Goal: Check status: Check status

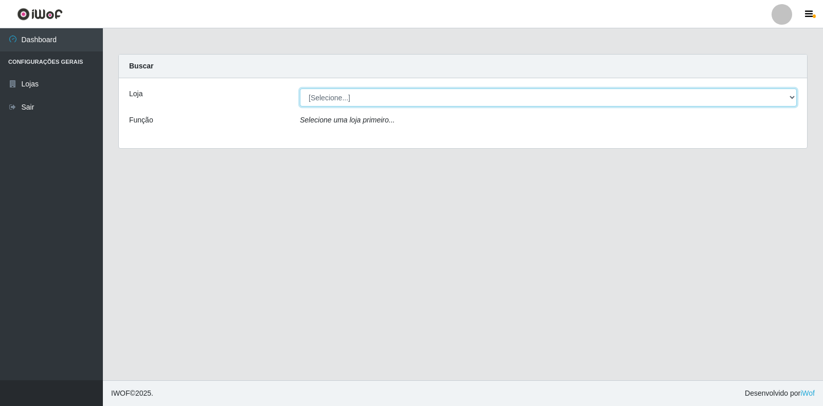
click at [465, 93] on select "[Selecione...] Atacado Vem - Loja 30 Laranjeiras Velha" at bounding box center [548, 97] width 497 height 18
select select "495"
click at [300, 88] on select "[Selecione...] Atacado Vem - Loja 30 Laranjeiras Velha" at bounding box center [548, 97] width 497 height 18
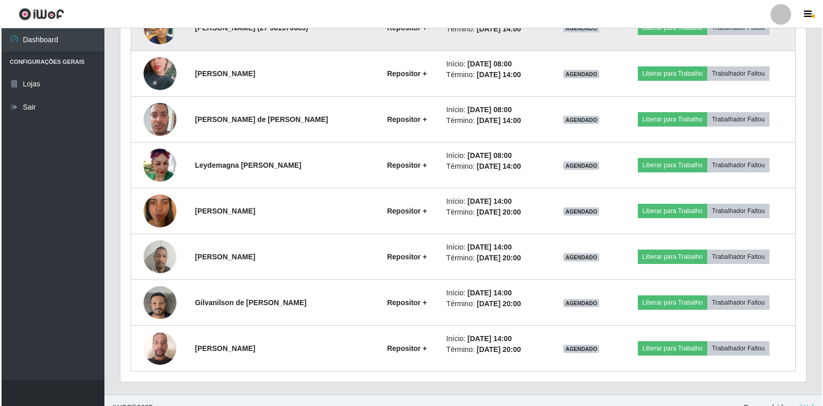
scroll to position [689, 0]
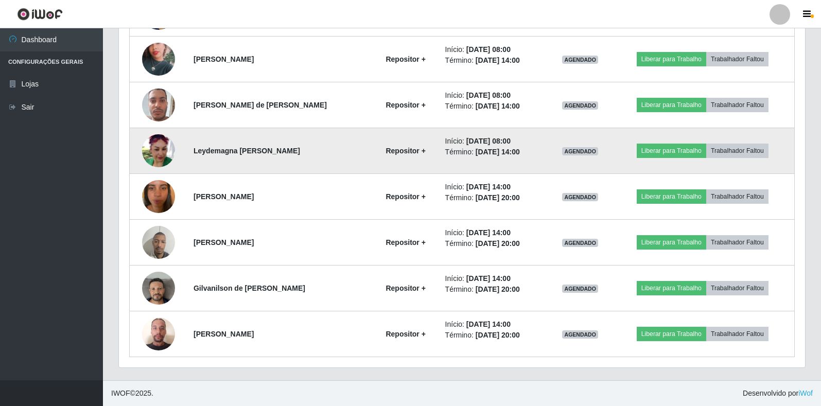
click at [153, 146] on img at bounding box center [158, 150] width 33 height 33
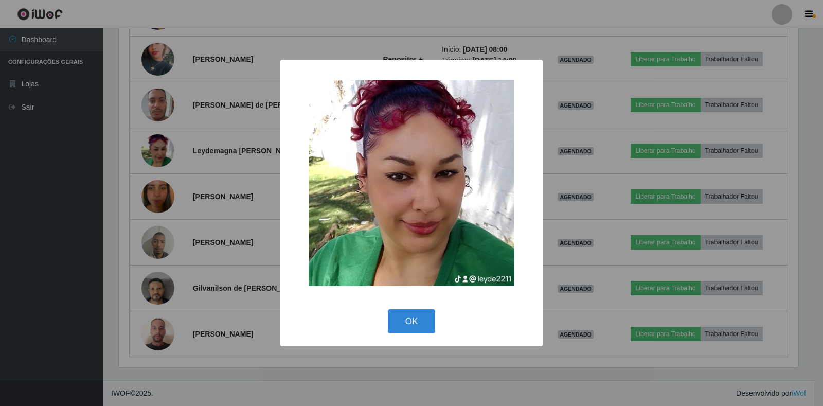
click at [209, 175] on div "× OK Cancel" at bounding box center [411, 203] width 823 height 406
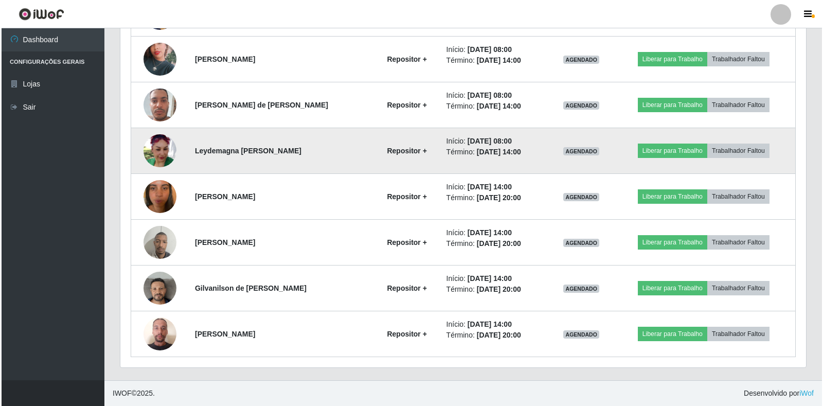
scroll to position [214, 686]
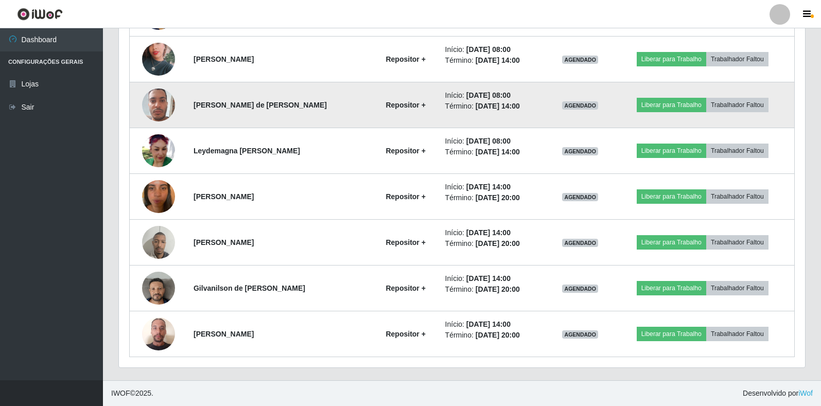
click at [163, 110] on img at bounding box center [158, 105] width 33 height 44
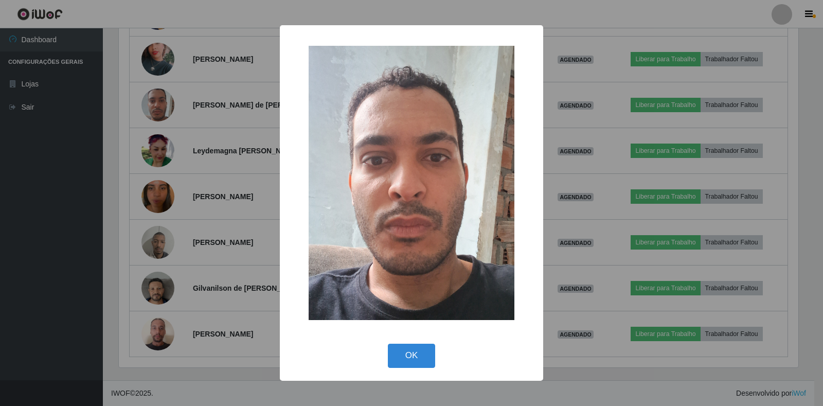
click at [241, 167] on div "× OK Cancel" at bounding box center [411, 203] width 823 height 406
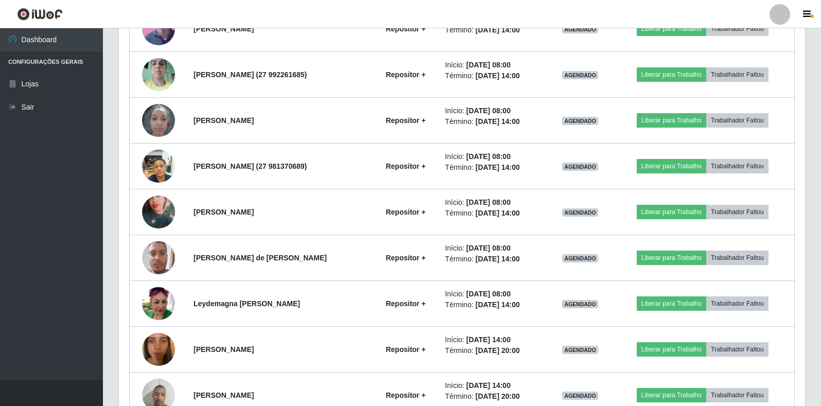
scroll to position [535, 0]
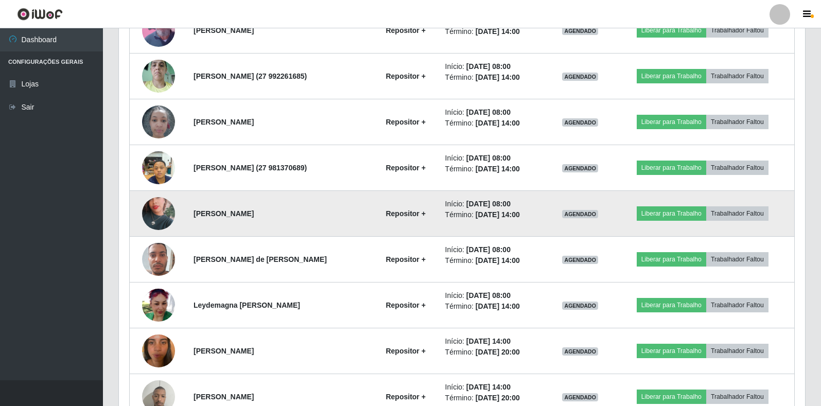
click at [153, 209] on img at bounding box center [158, 213] width 33 height 59
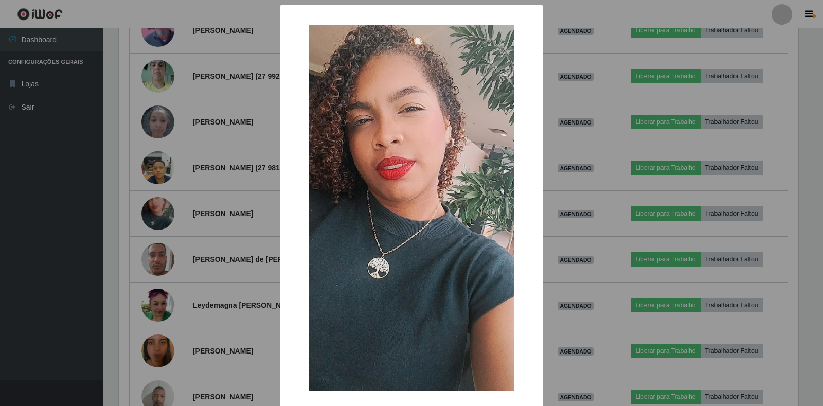
click at [214, 225] on div "× OK Cancel" at bounding box center [411, 203] width 823 height 406
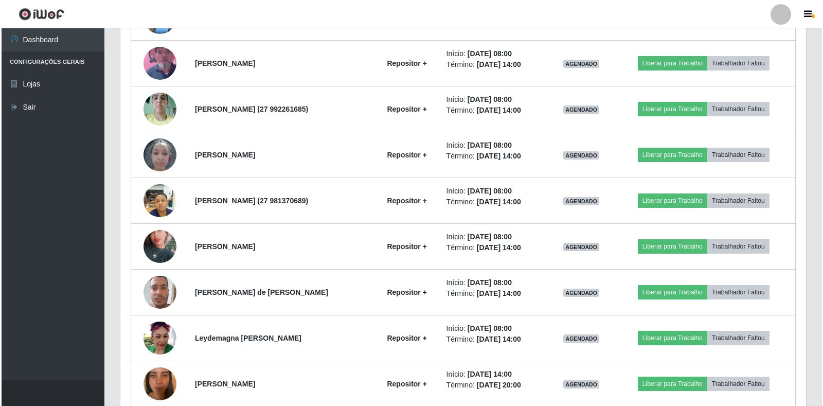
scroll to position [484, 0]
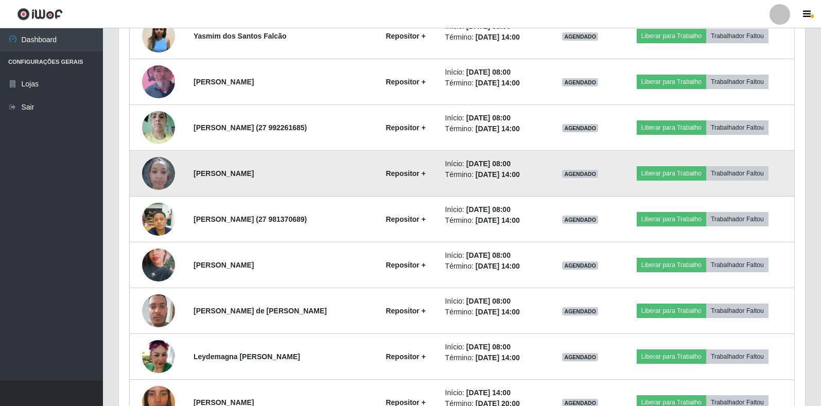
click at [151, 175] on img at bounding box center [158, 173] width 33 height 44
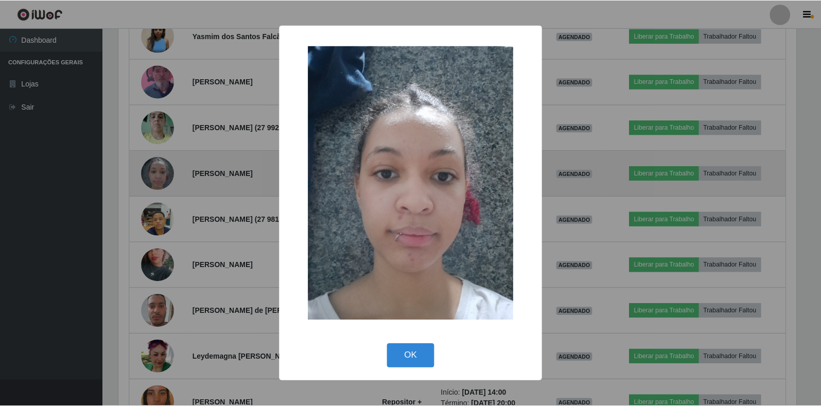
scroll to position [214, 680]
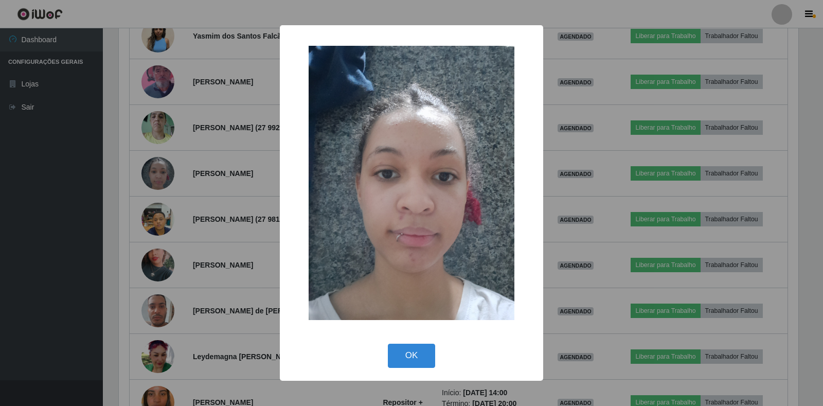
click at [211, 196] on div "× OK Cancel" at bounding box center [411, 203] width 823 height 406
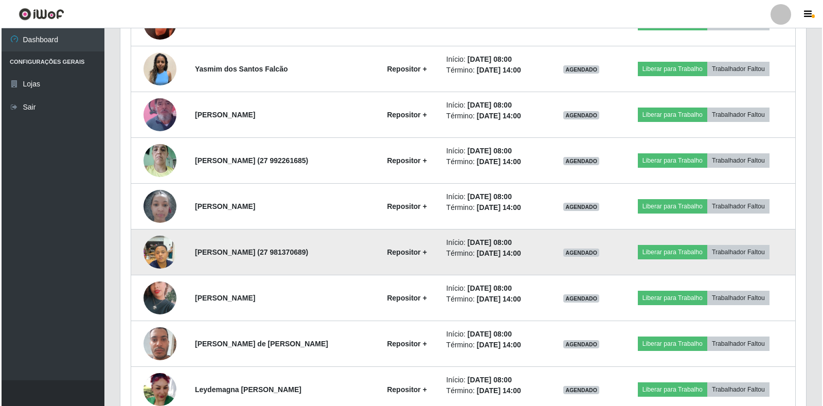
scroll to position [432, 0]
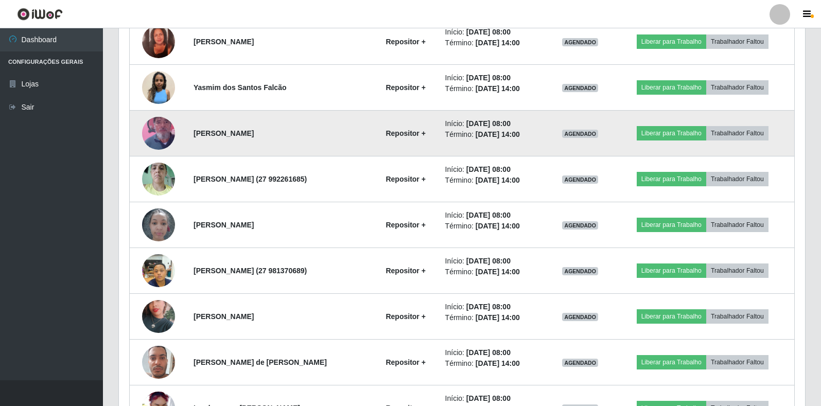
click at [156, 131] on img at bounding box center [158, 133] width 33 height 59
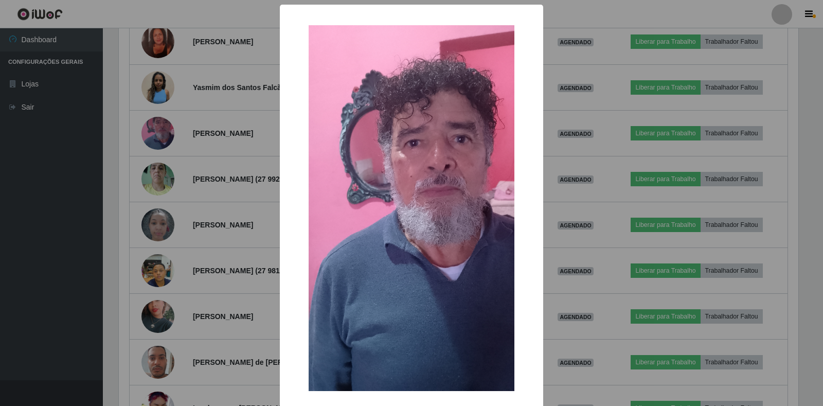
click at [209, 191] on div "× OK Cancel" at bounding box center [411, 203] width 823 height 406
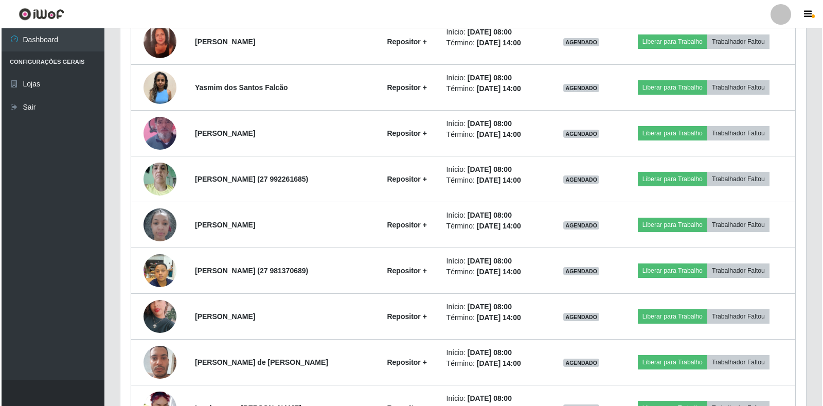
scroll to position [381, 0]
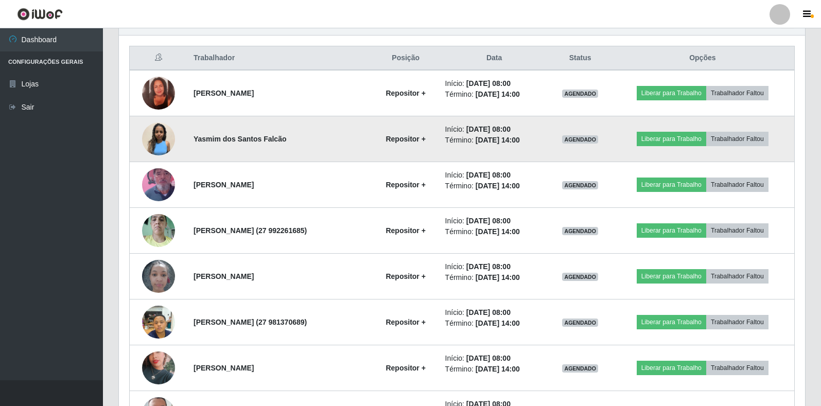
click at [155, 134] on img at bounding box center [158, 138] width 33 height 33
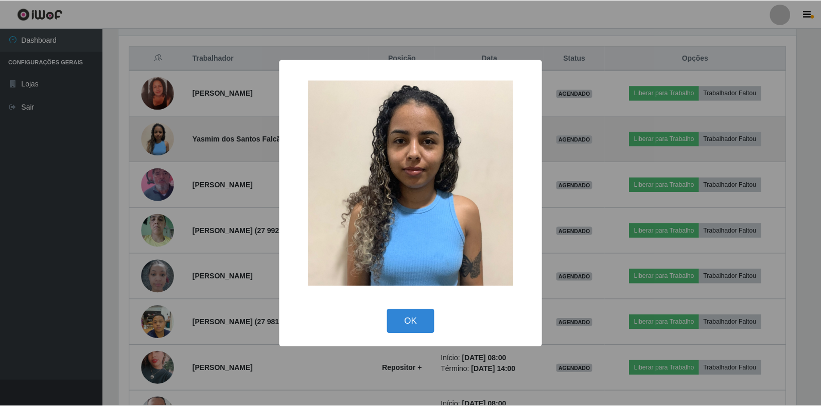
scroll to position [214, 680]
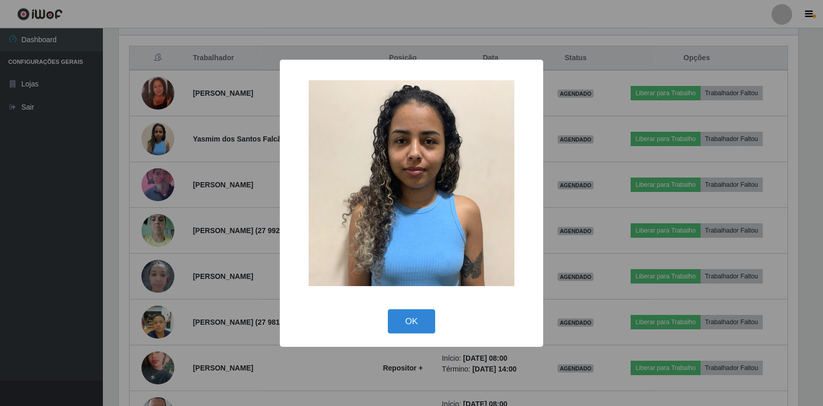
click at [212, 175] on div "× OK Cancel" at bounding box center [411, 203] width 823 height 406
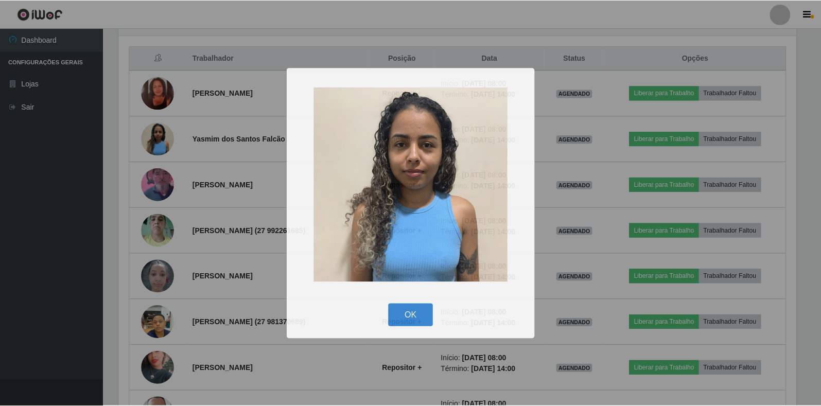
scroll to position [0, 0]
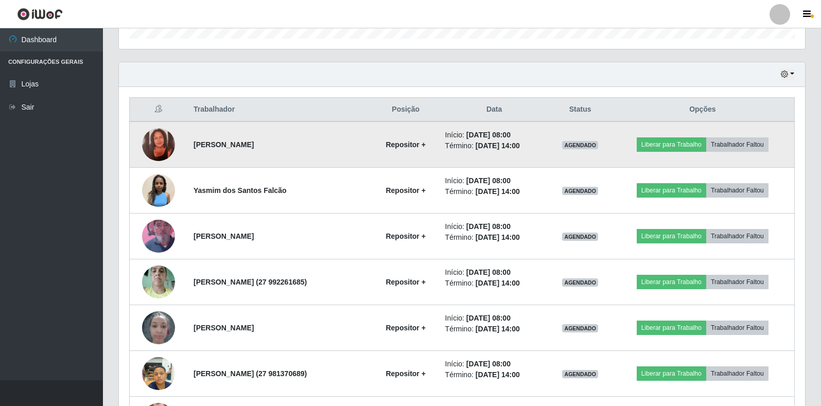
click at [166, 141] on img at bounding box center [158, 144] width 33 height 33
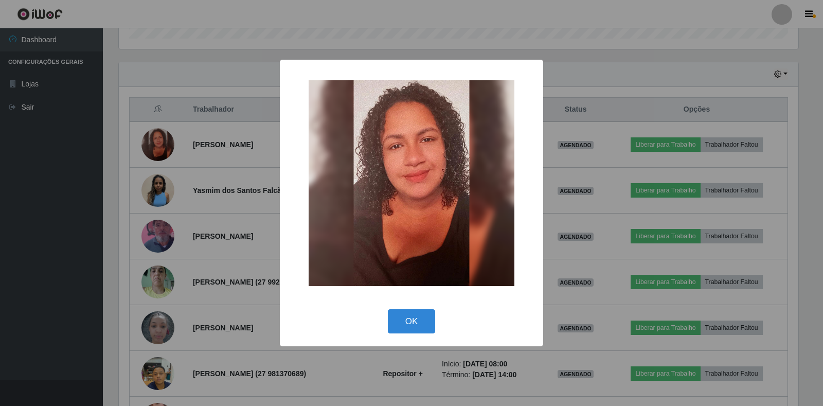
click at [261, 176] on div "× OK Cancel" at bounding box center [411, 203] width 823 height 406
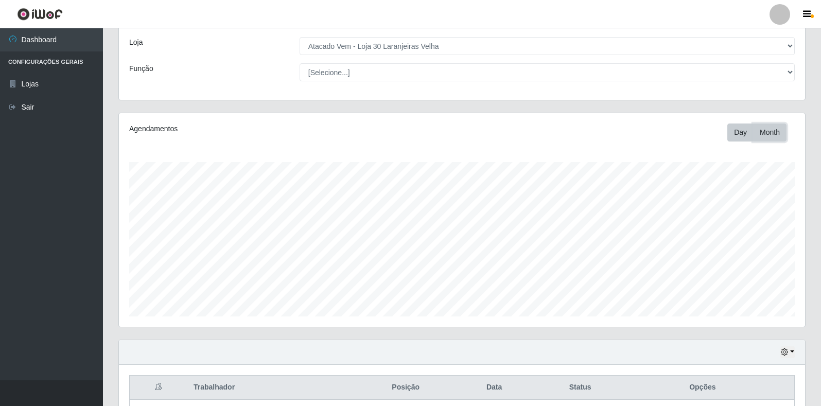
click at [765, 132] on button "Month" at bounding box center [769, 132] width 33 height 18
click at [740, 131] on button "Day" at bounding box center [740, 132] width 26 height 18
click at [790, 352] on button "button" at bounding box center [787, 352] width 14 height 12
click at [749, 273] on button "1 dia" at bounding box center [753, 271] width 81 height 22
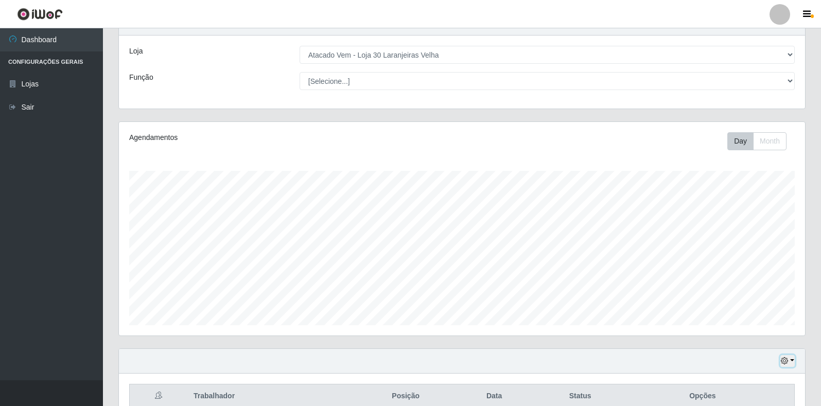
click at [784, 360] on icon "button" at bounding box center [783, 360] width 7 height 7
click at [754, 301] on button "3 dias" at bounding box center [753, 301] width 81 height 22
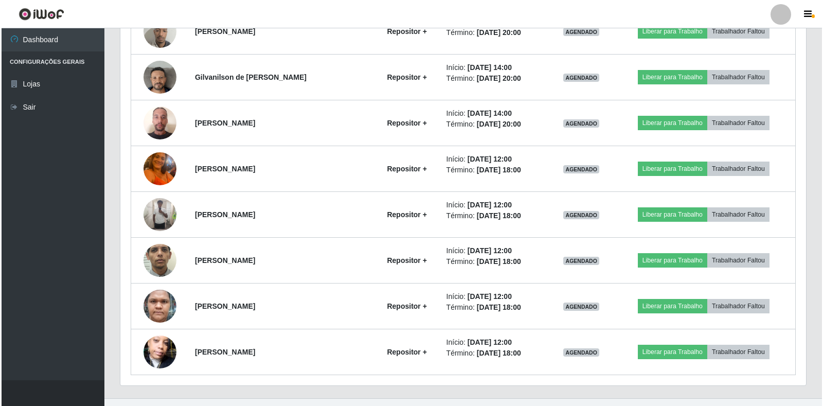
scroll to position [918, 0]
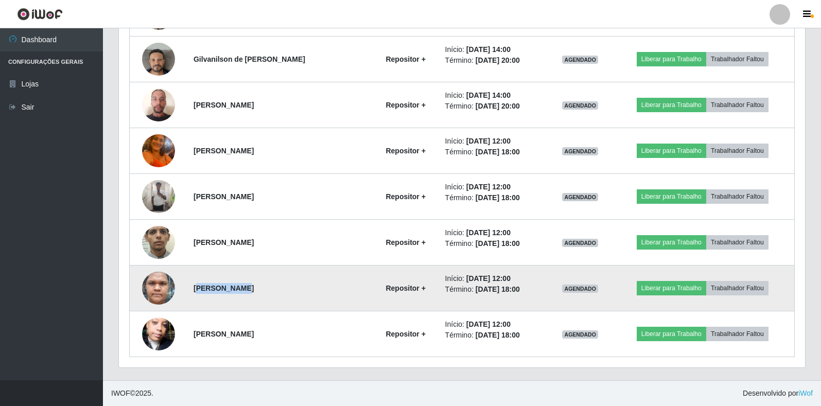
drag, startPoint x: 194, startPoint y: 286, endPoint x: 233, endPoint y: 300, distance: 41.2
click at [233, 300] on td "[PERSON_NAME]" at bounding box center [279, 288] width 185 height 46
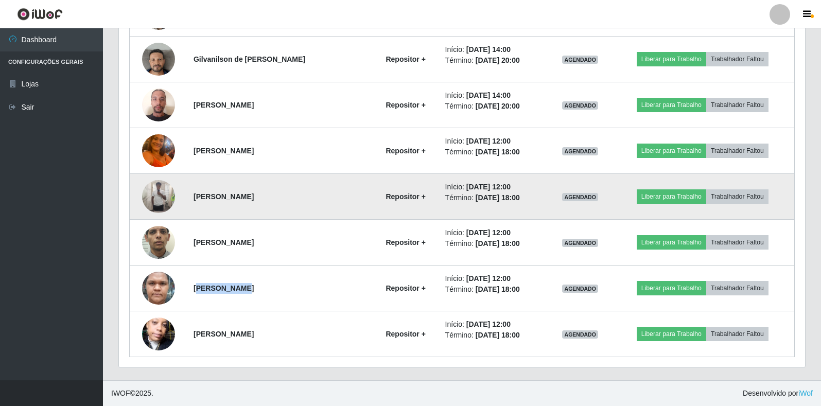
click at [158, 185] on img at bounding box center [158, 196] width 33 height 33
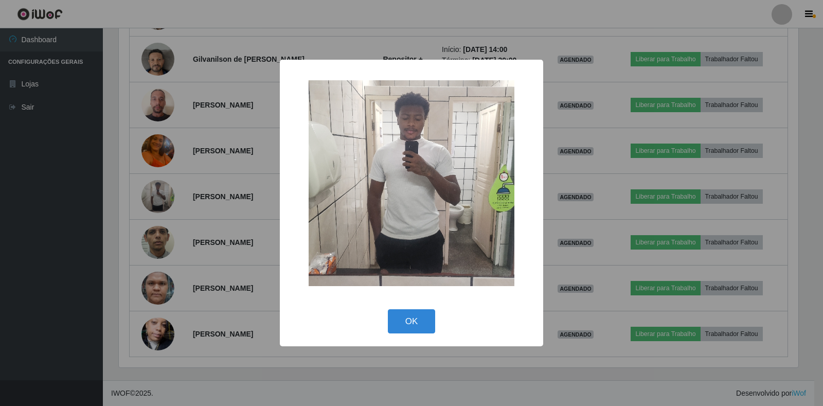
click at [223, 216] on div "× OK Cancel" at bounding box center [411, 203] width 823 height 406
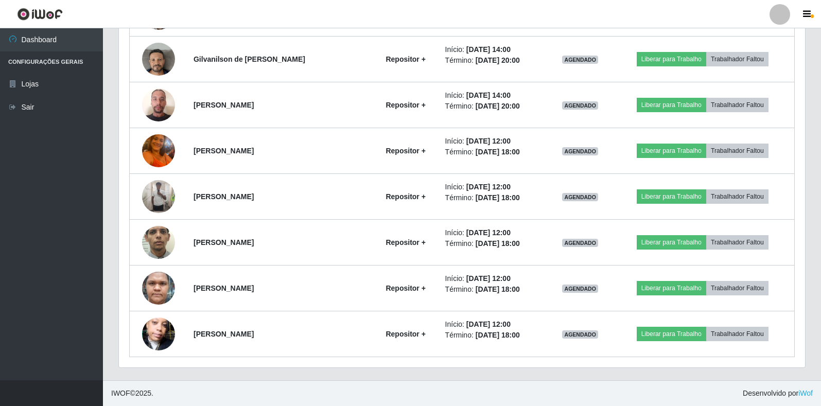
scroll to position [214, 686]
